Goal: Find specific fact

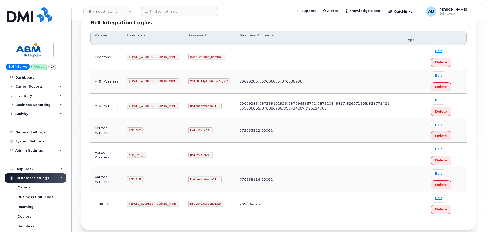
scroll to position [51, 0]
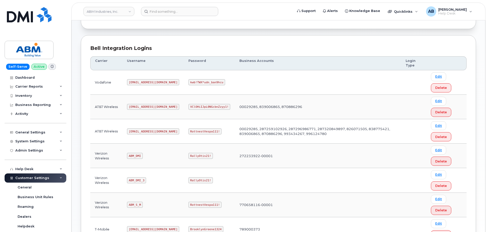
click at [138, 131] on code "[EMAIL_ADDRESS][DOMAIN_NAME]" at bounding box center [153, 132] width 52 height 6
copy code "[EMAIL_ADDRESS][DOMAIN_NAME]"
click at [188, 132] on code "RottnestVespa111!" at bounding box center [204, 132] width 33 height 6
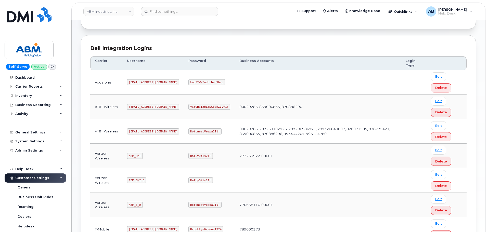
click at [188, 130] on code "RottnestVespa111!" at bounding box center [204, 132] width 33 height 6
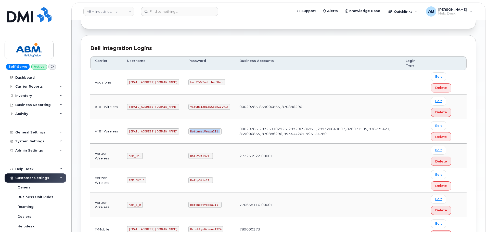
click at [188, 130] on code "RottnestVespa111!" at bounding box center [204, 132] width 33 height 6
copy code "RottnestVespa111!"
